Goal: Task Accomplishment & Management: Manage account settings

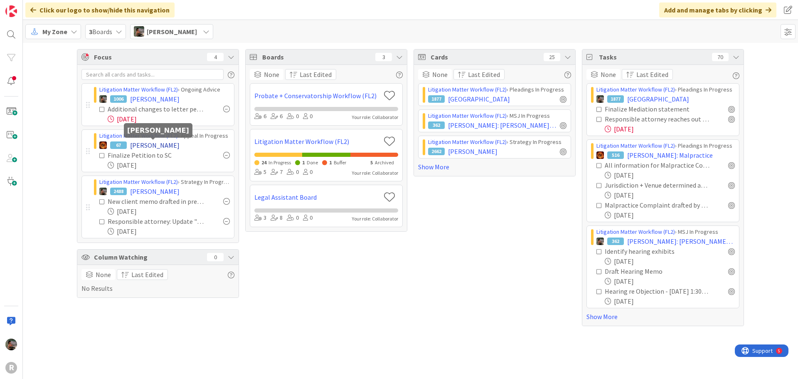
click at [146, 144] on span "[PERSON_NAME]" at bounding box center [154, 145] width 49 height 10
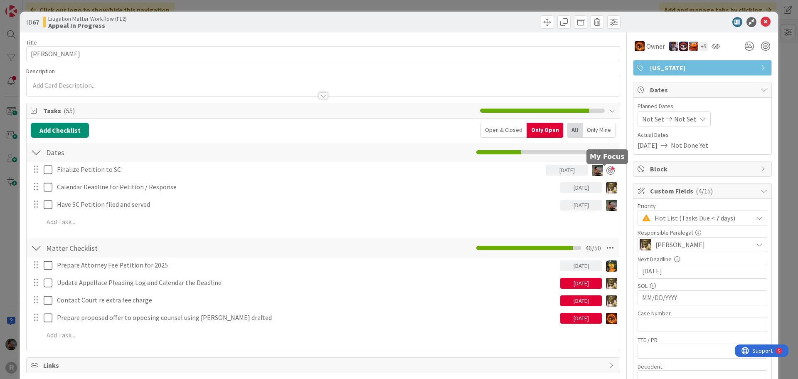
click at [606, 169] on div at bounding box center [610, 170] width 8 height 8
click at [761, 19] on icon at bounding box center [766, 22] width 10 height 10
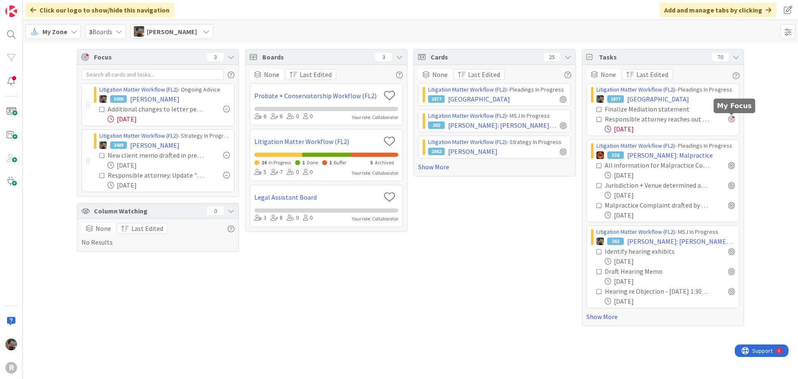
click at [731, 120] on div at bounding box center [731, 119] width 7 height 7
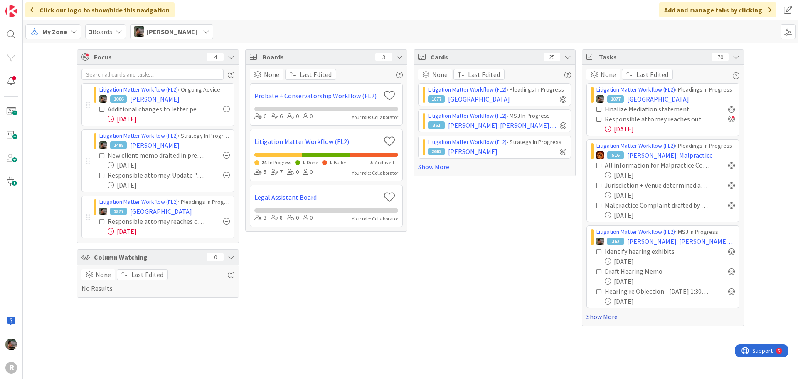
click at [615, 318] on link "Show More" at bounding box center [662, 316] width 153 height 10
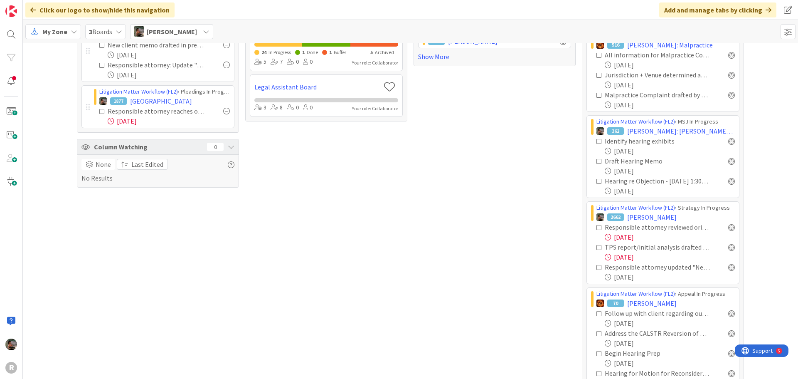
scroll to position [125, 0]
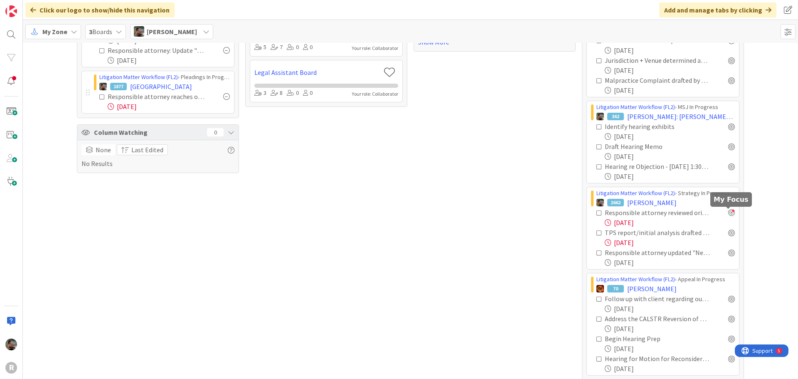
click at [731, 214] on div at bounding box center [731, 212] width 7 height 7
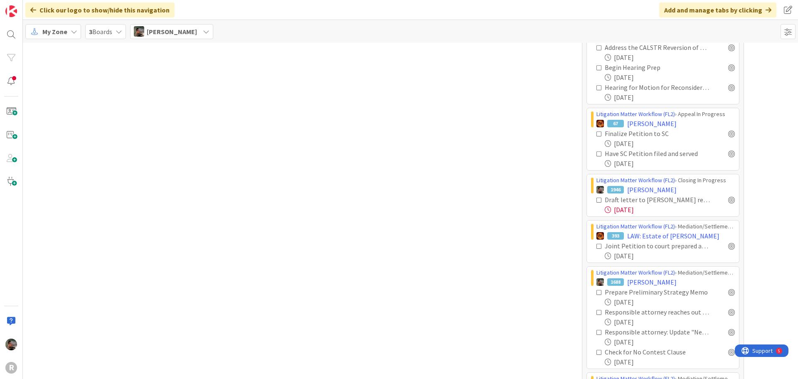
scroll to position [416, 0]
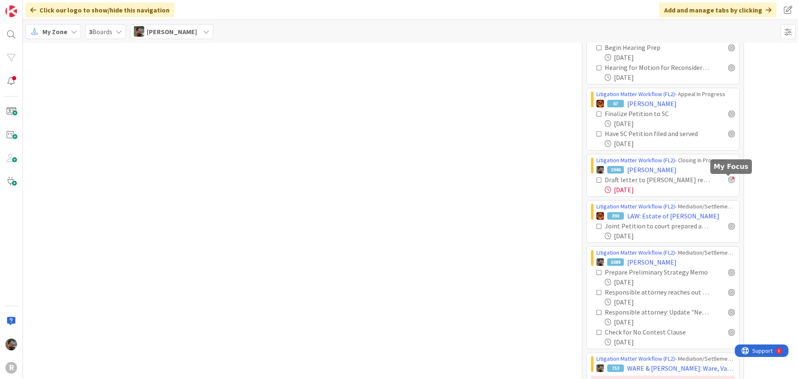
click at [728, 181] on div at bounding box center [731, 179] width 7 height 7
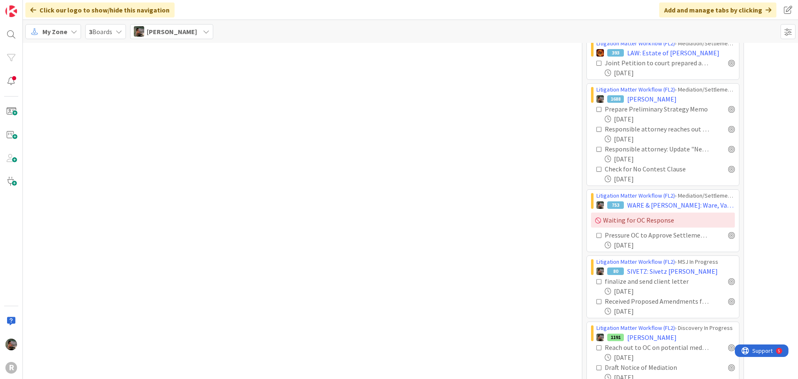
scroll to position [582, 0]
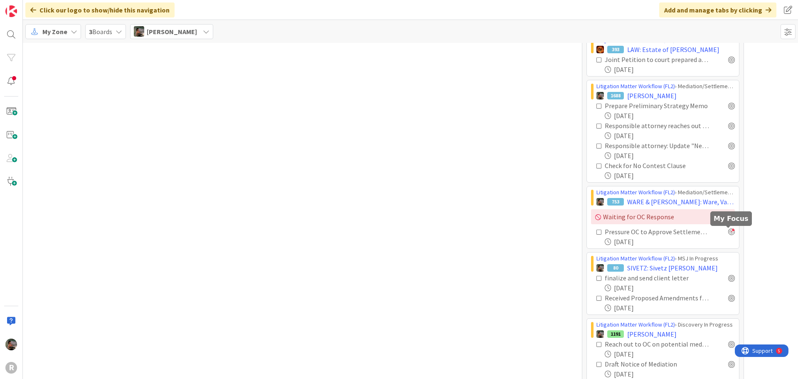
click at [728, 232] on div at bounding box center [731, 231] width 7 height 7
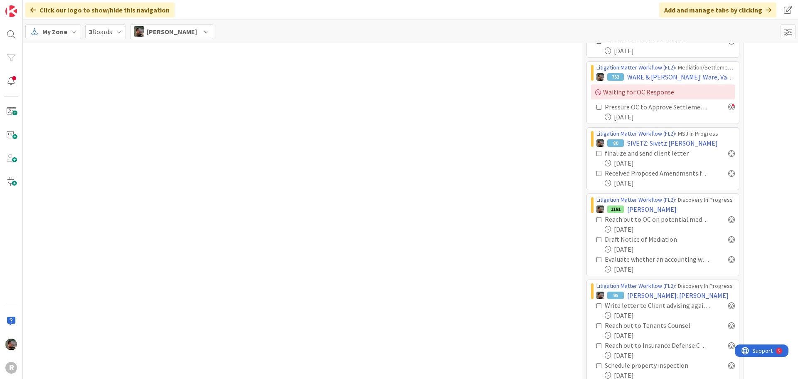
scroll to position [748, 0]
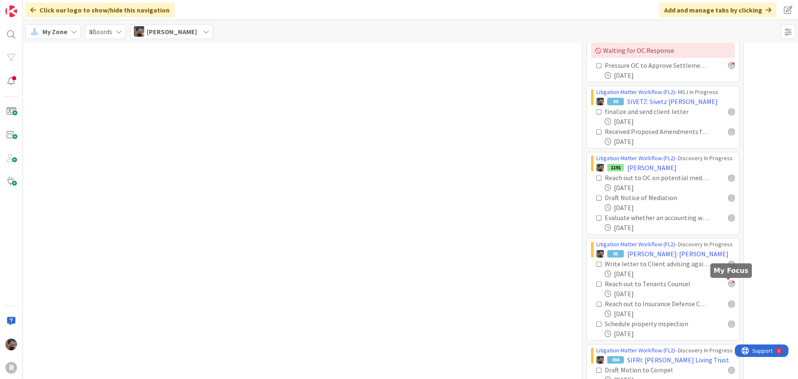
click at [731, 286] on div at bounding box center [731, 283] width 7 height 7
click at [728, 303] on div at bounding box center [731, 303] width 7 height 7
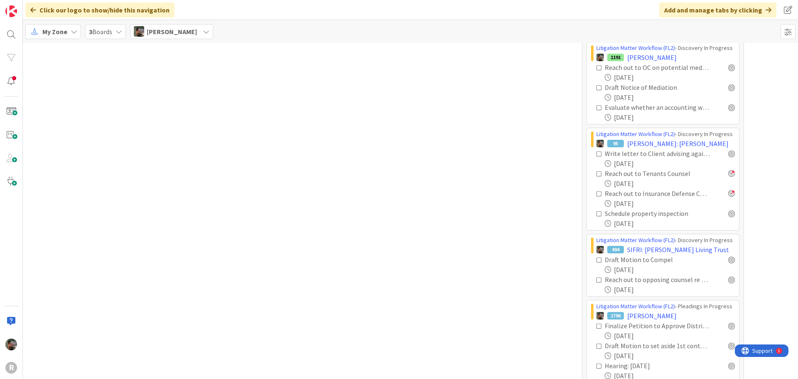
scroll to position [873, 0]
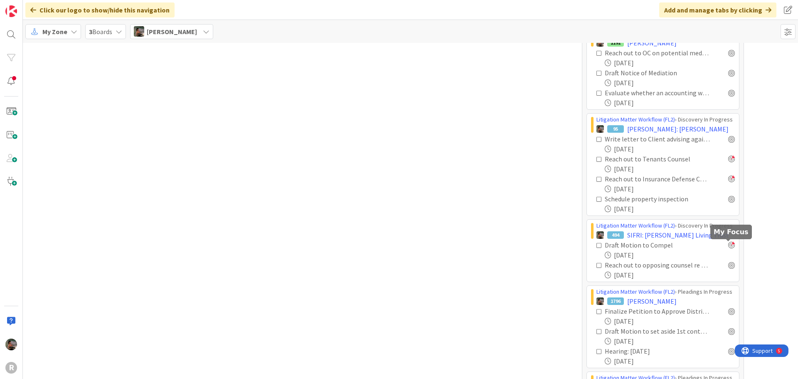
click at [728, 243] on div at bounding box center [731, 244] width 7 height 7
click at [728, 178] on div at bounding box center [731, 178] width 7 height 7
click at [728, 158] on div at bounding box center [731, 158] width 7 height 7
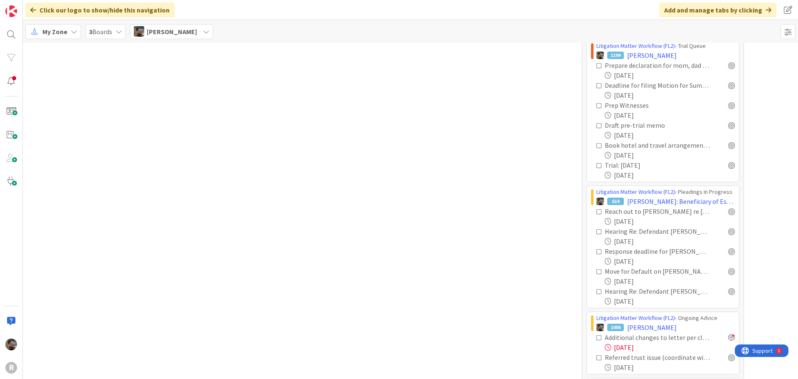
scroll to position [1579, 0]
click at [728, 212] on div at bounding box center [731, 210] width 7 height 7
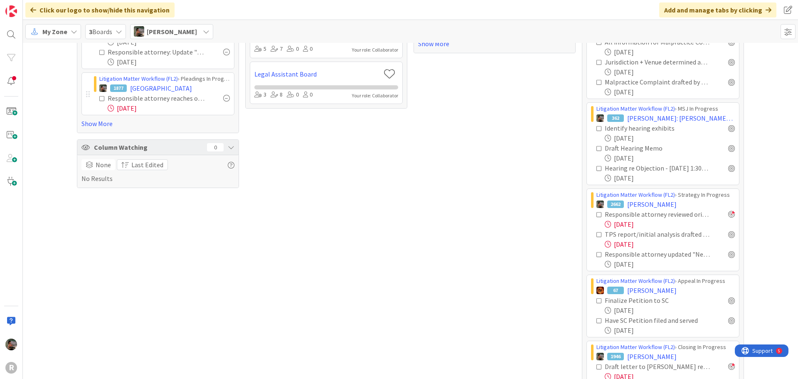
scroll to position [0, 0]
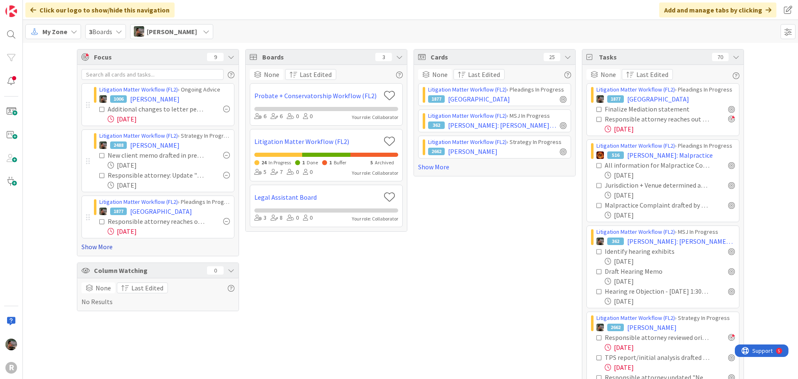
click at [97, 246] on link "Show More" at bounding box center [157, 246] width 153 height 10
